Goal: Task Accomplishment & Management: Use online tool/utility

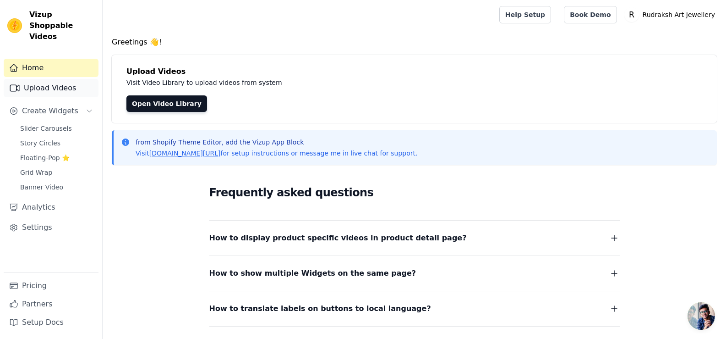
click at [64, 79] on link "Upload Videos" at bounding box center [51, 88] width 95 height 18
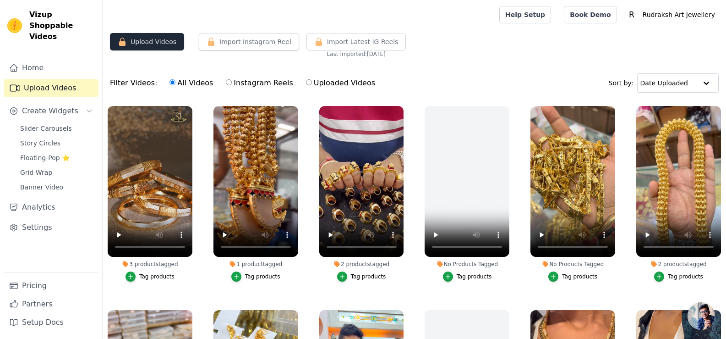
click at [164, 46] on button "Upload Videos" at bounding box center [147, 41] width 74 height 17
click at [306, 84] on input "Uploaded Videos" at bounding box center [309, 82] width 6 height 6
radio input "true"
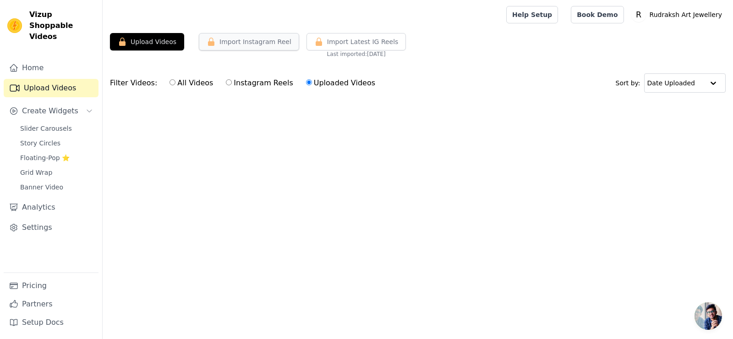
click at [270, 42] on button "Import Instagram Reel" at bounding box center [249, 41] width 100 height 17
click at [153, 47] on button "Upload Videos" at bounding box center [147, 41] width 74 height 17
click at [171, 82] on label "All Videos" at bounding box center [191, 83] width 44 height 12
click at [171, 82] on input "All Videos" at bounding box center [172, 82] width 6 height 6
radio input "true"
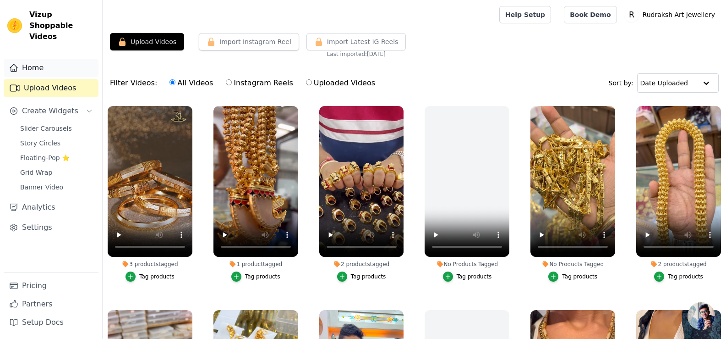
click at [53, 62] on link "Home" at bounding box center [51, 68] width 95 height 18
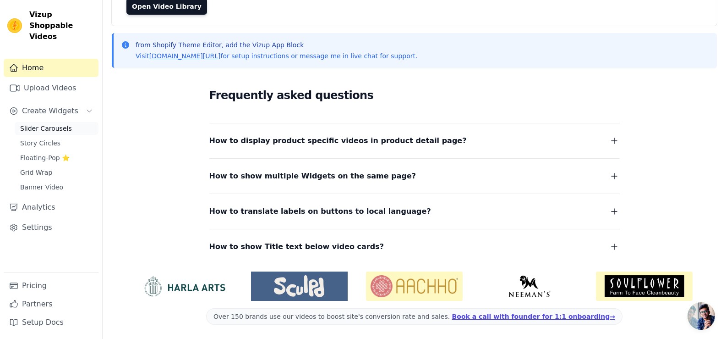
scroll to position [98, 0]
click at [71, 79] on link "Upload Videos" at bounding box center [51, 88] width 95 height 18
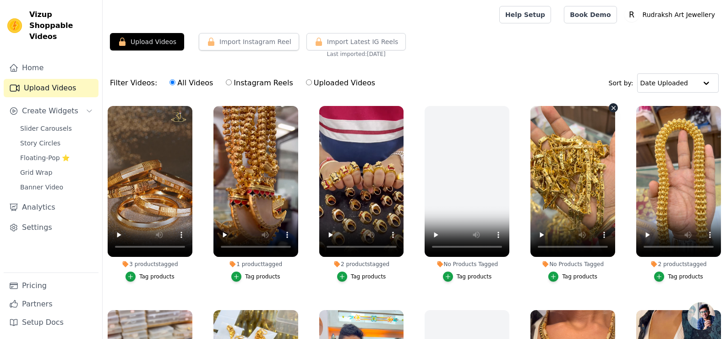
click at [610, 107] on icon "button" at bounding box center [613, 107] width 7 height 7
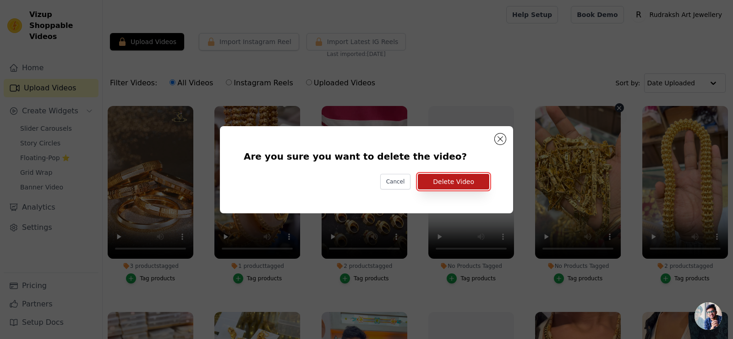
click at [454, 185] on button "Delete Video" at bounding box center [453, 182] width 71 height 16
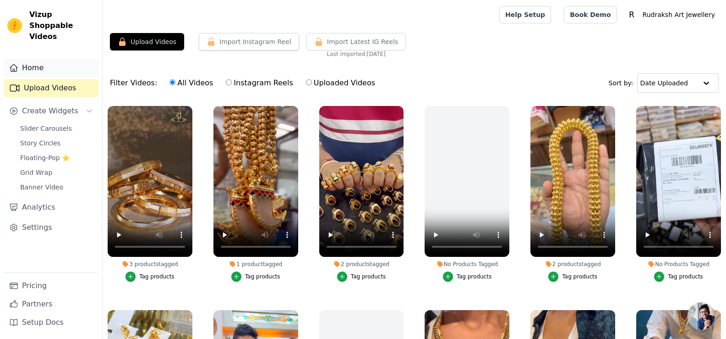
click at [66, 61] on link "Home" at bounding box center [51, 68] width 95 height 18
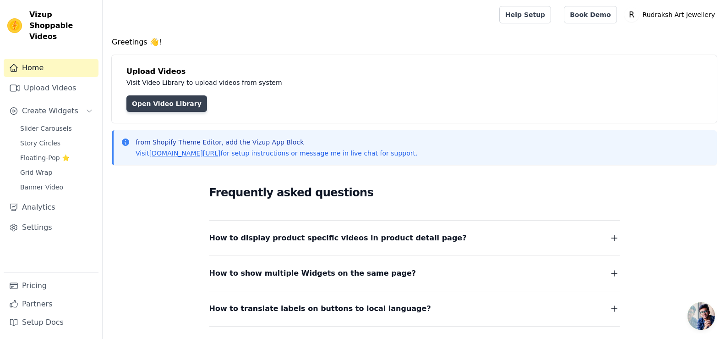
click at [169, 107] on link "Open Video Library" at bounding box center [166, 103] width 81 height 16
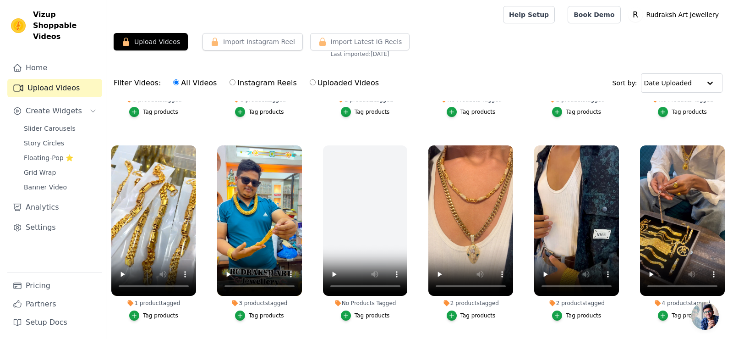
scroll to position [73, 0]
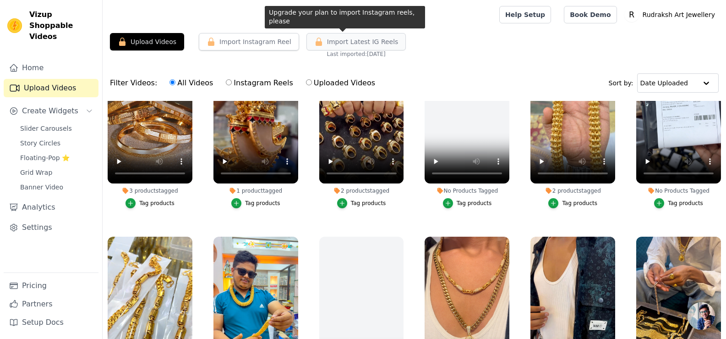
click at [372, 40] on span "Import Latest IG Reels" at bounding box center [362, 41] width 71 height 9
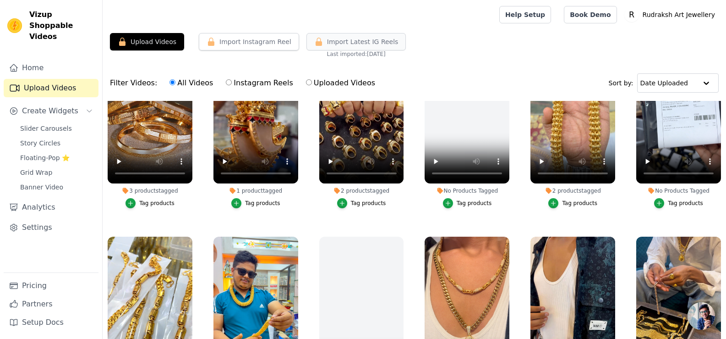
click at [372, 40] on span "Import Latest IG Reels" at bounding box center [362, 41] width 71 height 9
click at [306, 84] on input "Uploaded Videos" at bounding box center [309, 82] width 6 height 6
radio input "true"
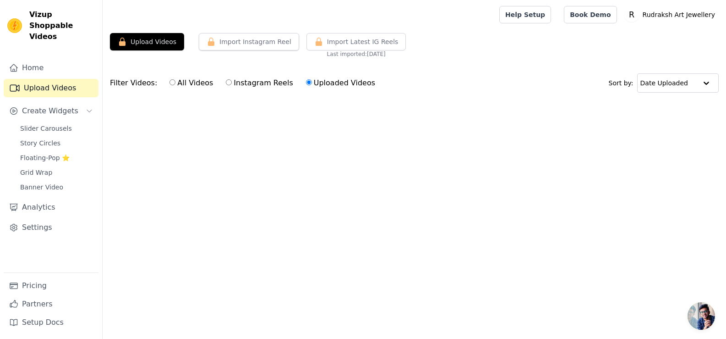
scroll to position [0, 0]
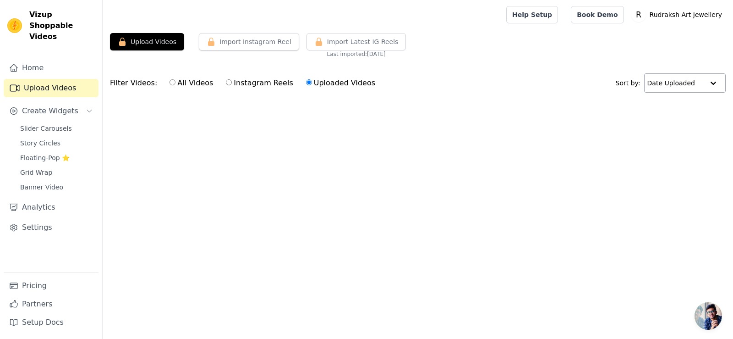
click at [721, 84] on div at bounding box center [713, 83] width 18 height 18
click at [718, 84] on div at bounding box center [713, 83] width 18 height 18
click at [466, 17] on div at bounding box center [302, 14] width 385 height 29
click at [170, 83] on label "All Videos" at bounding box center [191, 83] width 44 height 12
click at [170, 83] on input "All Videos" at bounding box center [172, 82] width 6 height 6
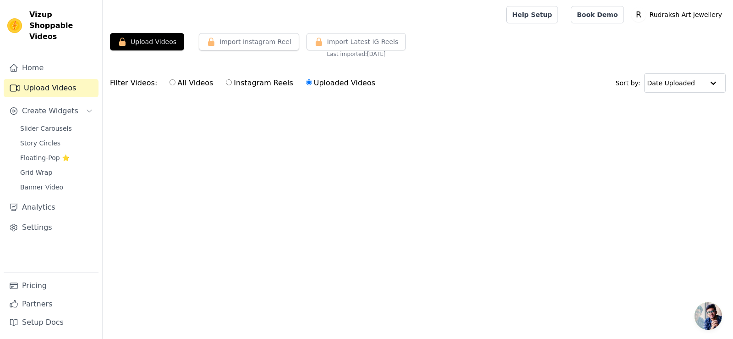
radio input "true"
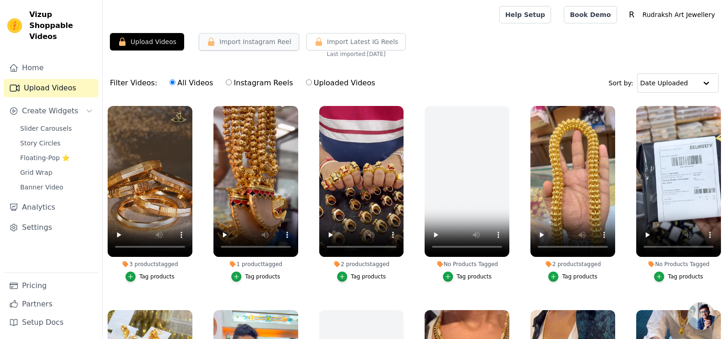
click at [235, 37] on button "Import Instagram Reel" at bounding box center [249, 41] width 100 height 17
click at [295, 42] on div "Upload Videos Import Instagram Reel Import Latest Instagram Reels Import Latest…" at bounding box center [414, 45] width 623 height 25
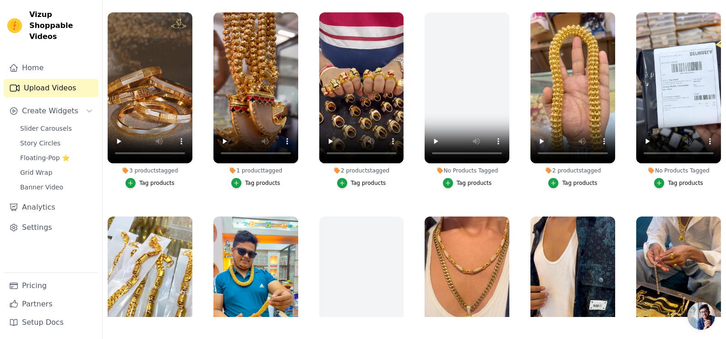
scroll to position [92, 0]
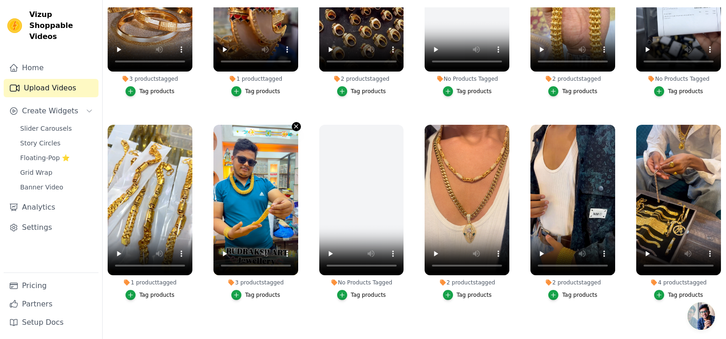
click at [294, 127] on icon "button" at bounding box center [296, 126] width 7 height 7
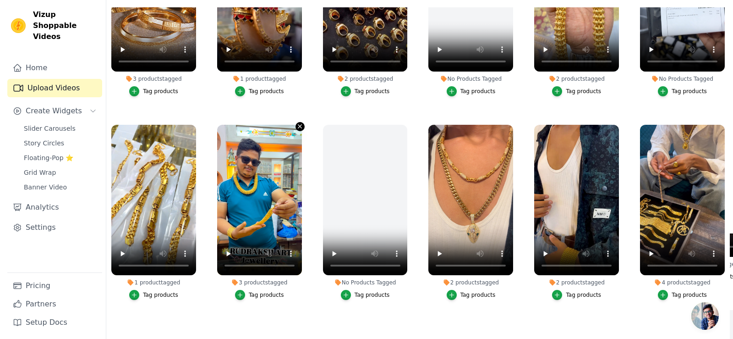
scroll to position [0, 0]
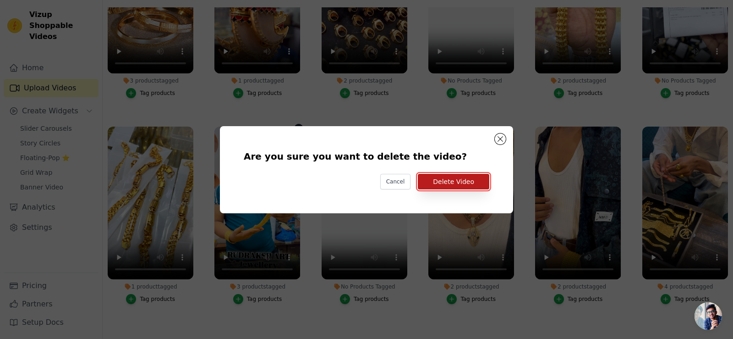
click at [454, 180] on button "Delete Video" at bounding box center [453, 182] width 71 height 16
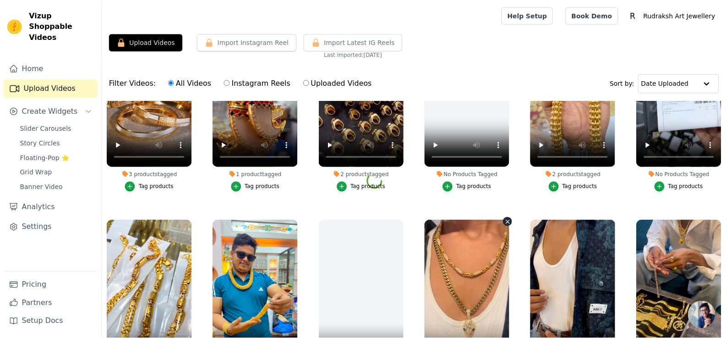
scroll to position [93, 0]
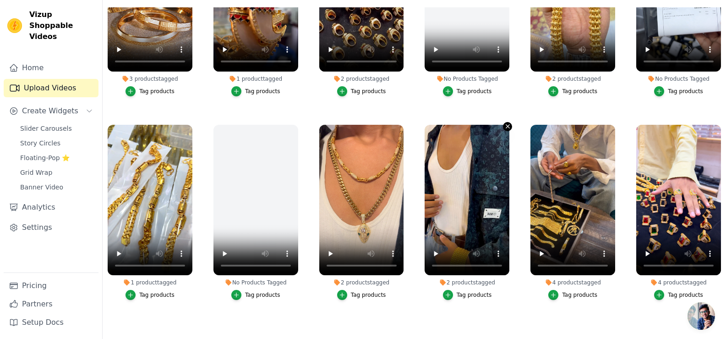
click at [508, 128] on icon "button" at bounding box center [507, 126] width 7 height 7
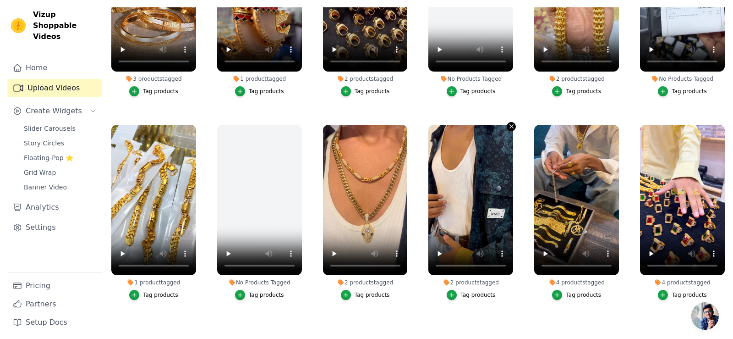
scroll to position [0, 0]
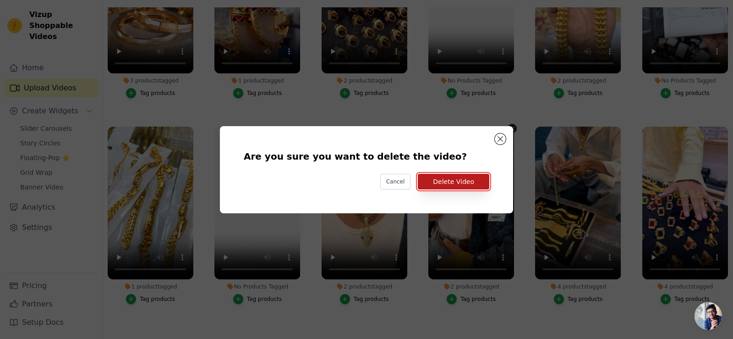
click at [455, 186] on button "Delete Video" at bounding box center [453, 182] width 71 height 16
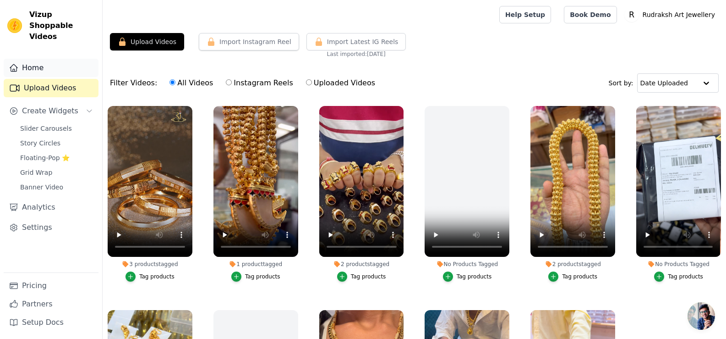
click at [35, 60] on link "Home" at bounding box center [51, 68] width 95 height 18
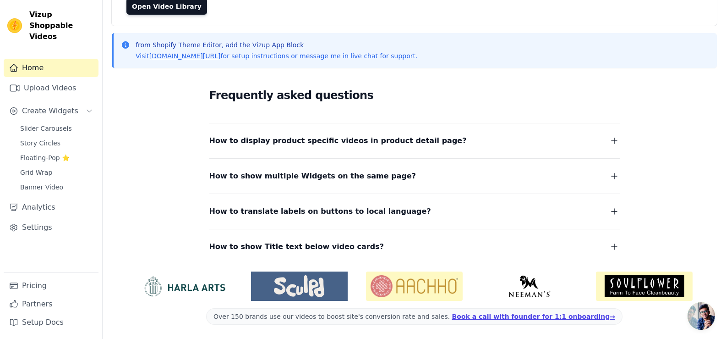
scroll to position [98, 0]
click at [66, 122] on link "Slider Carousels" at bounding box center [57, 128] width 84 height 13
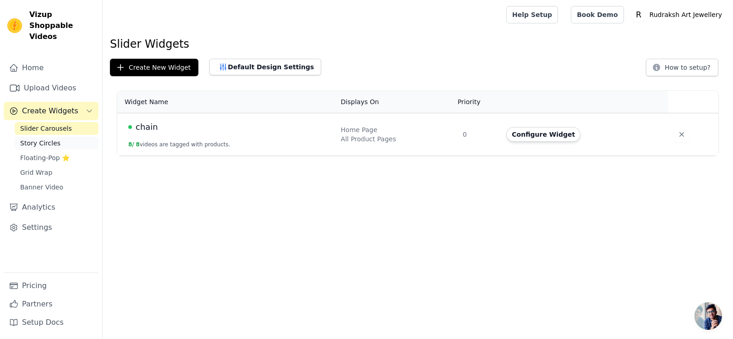
click at [56, 137] on link "Story Circles" at bounding box center [57, 143] width 84 height 13
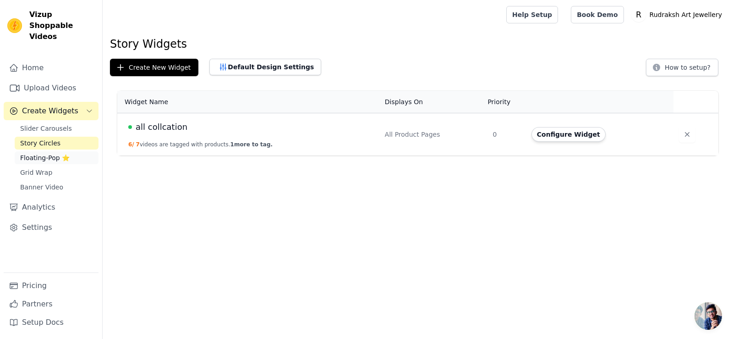
click at [56, 153] on span "Floating-Pop ⭐" at bounding box center [44, 157] width 49 height 9
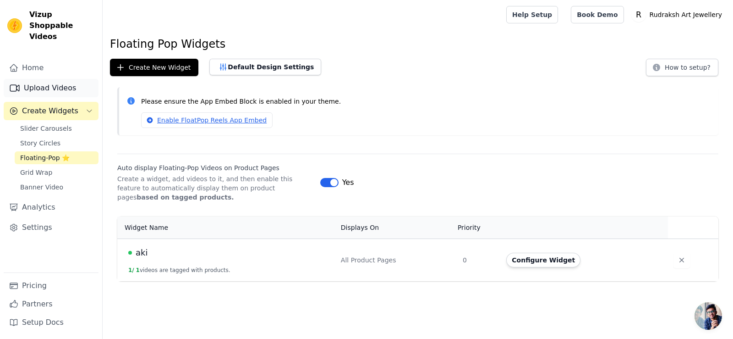
click at [64, 85] on link "Upload Videos" at bounding box center [51, 88] width 95 height 18
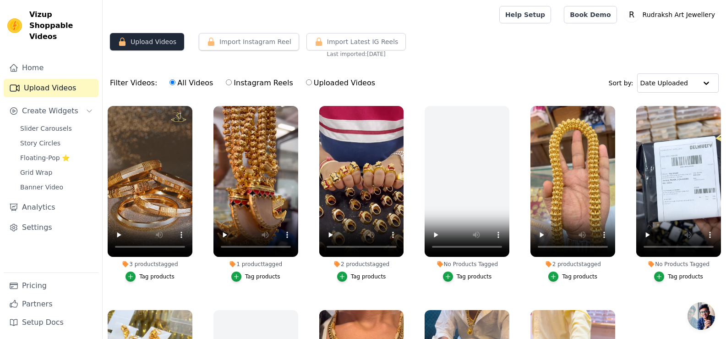
click at [148, 40] on button "Upload Videos" at bounding box center [147, 41] width 74 height 17
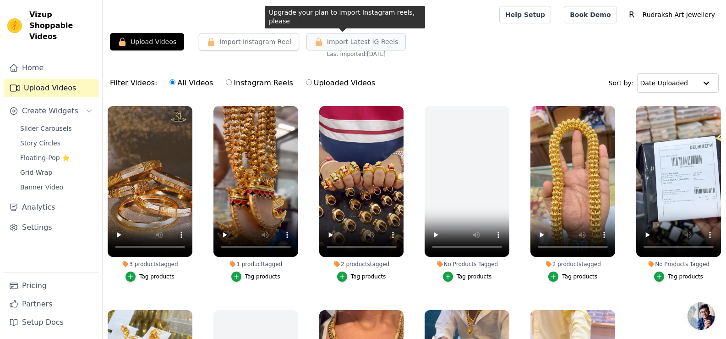
click at [342, 33] on button "Import Latest IG Reels" at bounding box center [356, 41] width 100 height 17
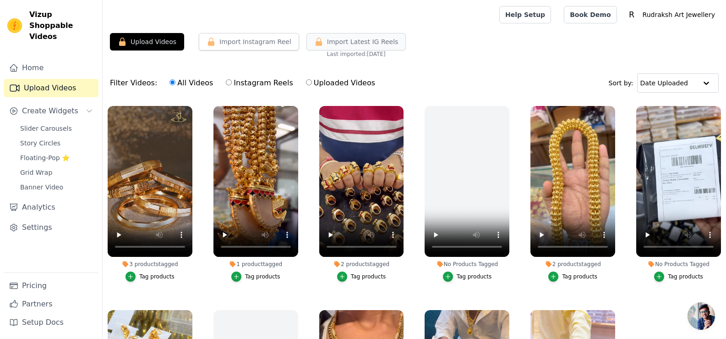
click at [344, 40] on span "Import Latest IG Reels" at bounding box center [362, 41] width 71 height 9
click at [347, 41] on span "Import Latest IG Reels" at bounding box center [362, 41] width 71 height 9
click at [241, 47] on button "Import Instagram Reel" at bounding box center [249, 41] width 100 height 17
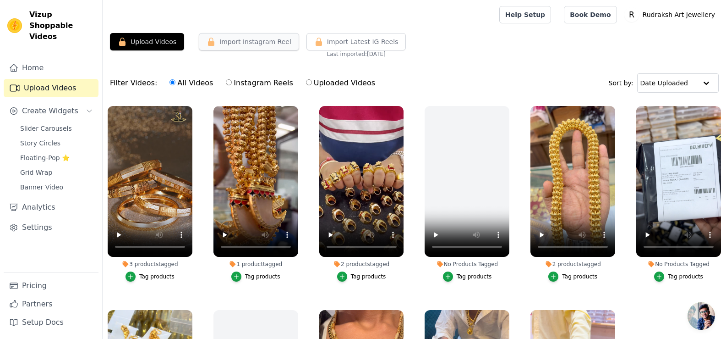
click at [240, 46] on button "Import Instagram Reel" at bounding box center [249, 41] width 100 height 17
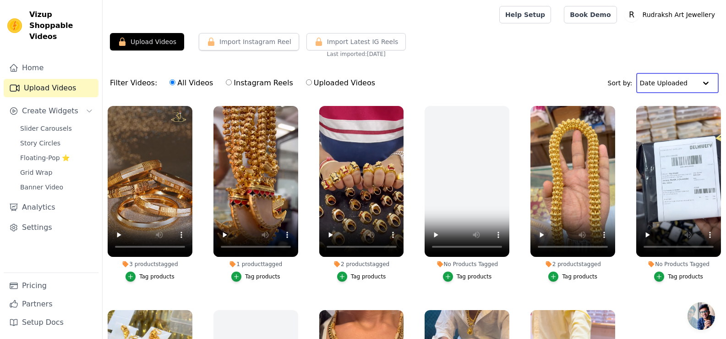
click at [685, 81] on input "text" at bounding box center [668, 83] width 57 height 18
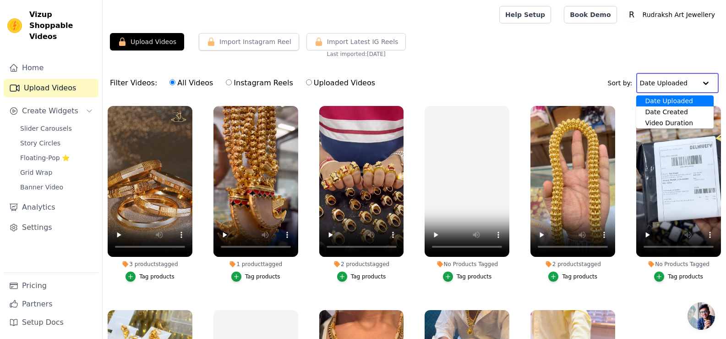
click at [449, 61] on div "Upload Videos Import Instagram Reel Import Latest Instagram Reels Import Latest…" at bounding box center [414, 221] width 623 height 377
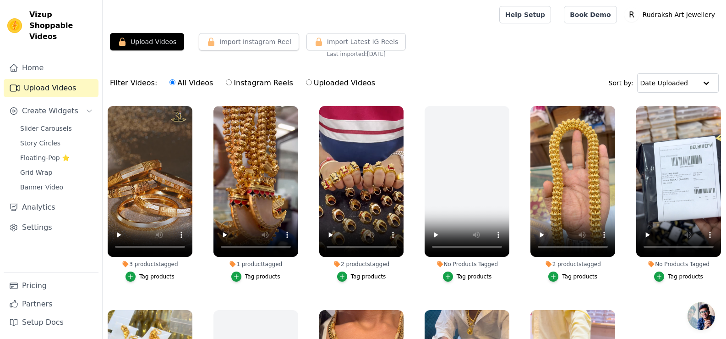
click at [85, 51] on div "Home Upload Videos Create Widgets Slider Carousels Story Circles Floating-Pop ⭐…" at bounding box center [51, 194] width 102 height 287
click at [60, 59] on link "Home" at bounding box center [51, 68] width 95 height 18
